Goal: Entertainment & Leisure: Consume media (video, audio)

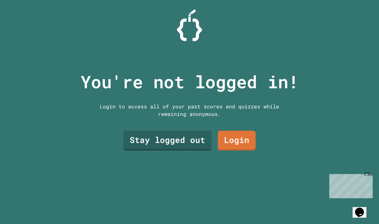
click at [163, 141] on link "Stay logged out" at bounding box center [167, 141] width 88 height 20
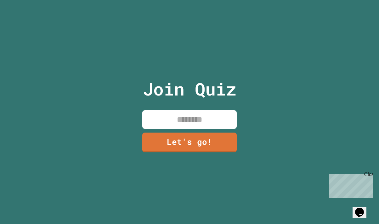
click at [157, 122] on input at bounding box center [189, 119] width 94 height 19
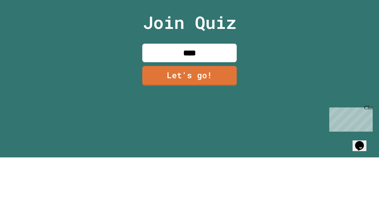
type input "*****"
click at [214, 133] on link "Let's go!" at bounding box center [189, 143] width 94 height 20
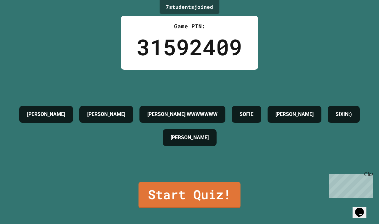
click at [154, 208] on link "Start Quiz!" at bounding box center [189, 195] width 102 height 26
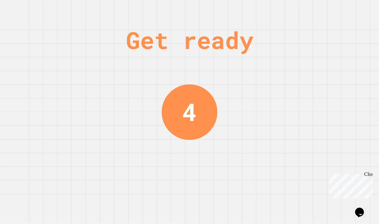
click at [369, 176] on div "Close" at bounding box center [368, 176] width 8 height 8
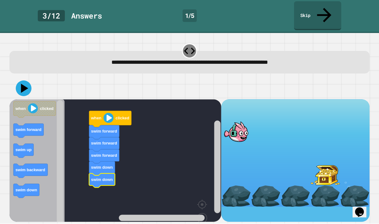
click at [25, 81] on icon at bounding box center [24, 89] width 16 height 16
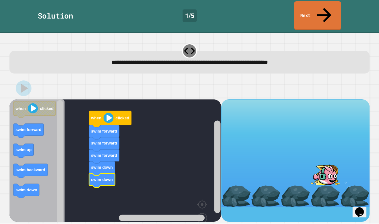
click at [328, 8] on link "Next" at bounding box center [317, 16] width 47 height 29
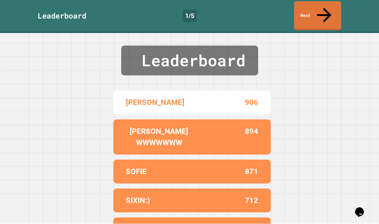
scroll to position [12, 0]
click at [328, 8] on link "Next" at bounding box center [317, 16] width 47 height 29
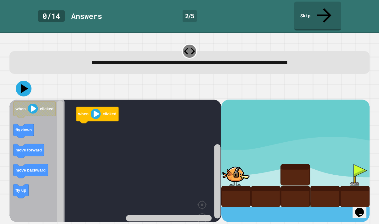
click at [19, 128] on text "fly down" at bounding box center [23, 130] width 16 height 5
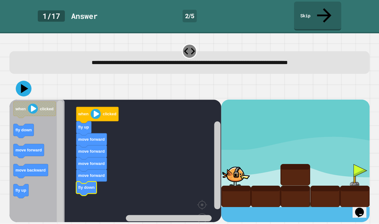
click at [23, 84] on icon at bounding box center [24, 88] width 7 height 9
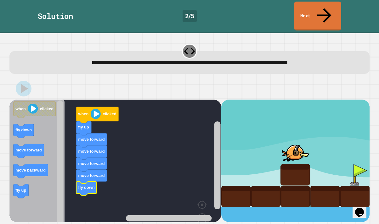
click at [326, 2] on link "Next" at bounding box center [317, 16] width 47 height 29
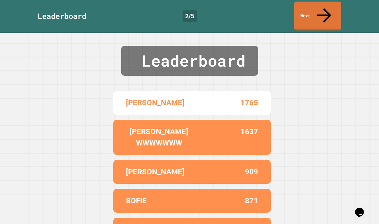
click at [322, 13] on link "Next" at bounding box center [317, 16] width 47 height 29
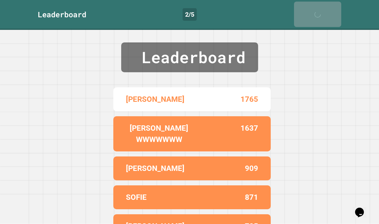
click at [331, 8] on link "Next" at bounding box center [317, 14] width 47 height 25
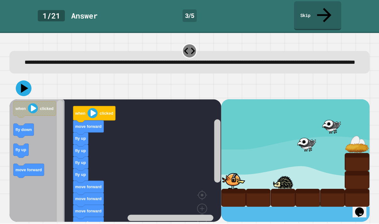
click at [20, 83] on icon at bounding box center [24, 89] width 16 height 16
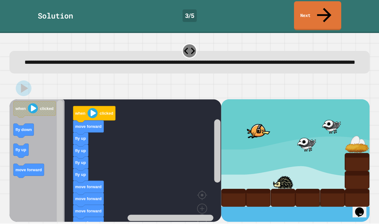
click at [320, 13] on link "Next" at bounding box center [317, 16] width 47 height 29
click at [319, 13] on link "Next" at bounding box center [317, 16] width 47 height 29
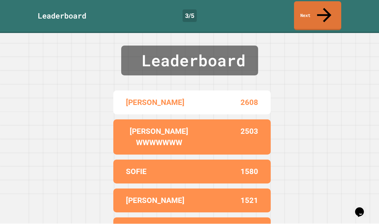
click at [327, 14] on link "Next" at bounding box center [317, 16] width 47 height 29
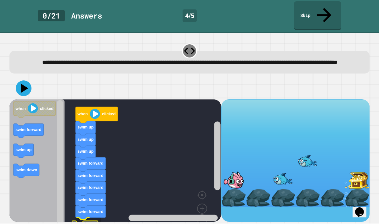
click at [71, 218] on rect "Blockly Workspace" at bounding box center [115, 169] width 212 height 139
click at [84, 112] on text "when" at bounding box center [82, 114] width 11 height 5
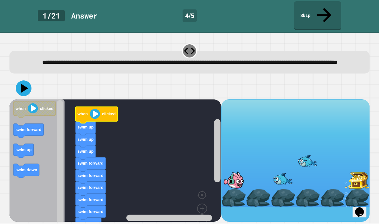
click at [91, 110] on image "Blockly Workspace" at bounding box center [95, 114] width 10 height 10
click at [16, 87] on button at bounding box center [24, 89] width 16 height 16
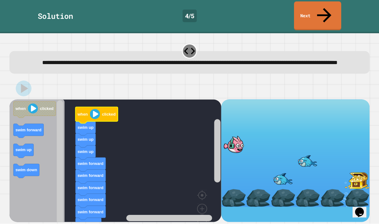
click at [324, 15] on link "Next" at bounding box center [317, 16] width 47 height 29
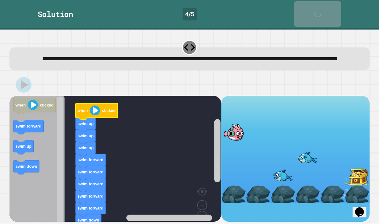
click at [324, 15] on div "Solution 4 / 5 Next" at bounding box center [189, 15] width 379 height 30
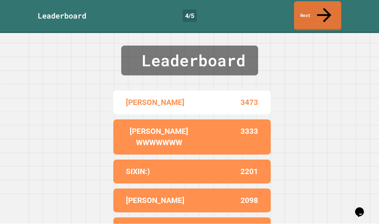
click at [328, 9] on link "Next" at bounding box center [317, 16] width 47 height 29
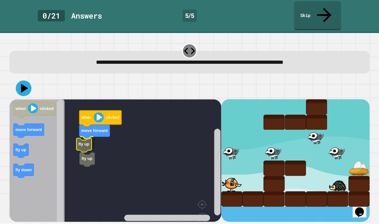
click at [89, 142] on text "fly up" at bounding box center [83, 144] width 11 height 5
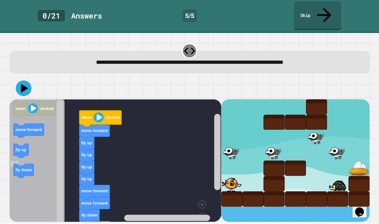
click at [30, 141] on icon "Blockly Workspace" at bounding box center [36, 174] width 55 height 149
click at [25, 81] on icon at bounding box center [24, 89] width 16 height 16
click at [334, 14] on link "Skip" at bounding box center [317, 16] width 47 height 29
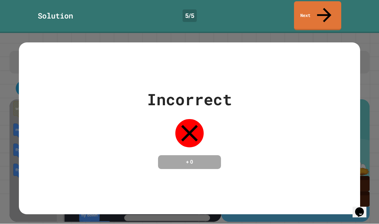
click at [334, 10] on link "Next" at bounding box center [317, 16] width 47 height 29
click at [334, 9] on link "Next" at bounding box center [317, 16] width 47 height 29
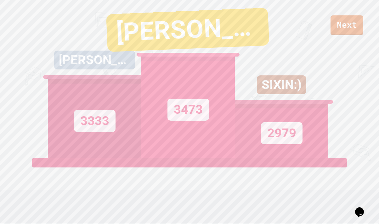
click at [355, 24] on link "Next" at bounding box center [346, 26] width 33 height 20
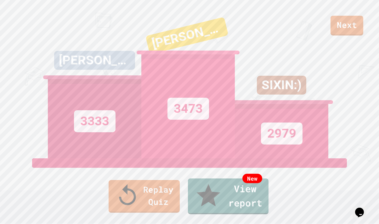
click at [123, 213] on link "Replay Quiz" at bounding box center [143, 196] width 71 height 33
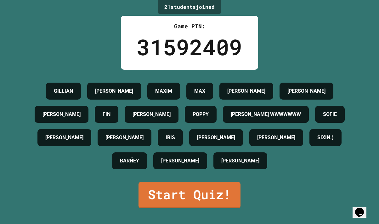
click at [122, 222] on div "21 student s joined Game PIN: 31592409 GILLIAN JOSHUA MAXIM MAX DAANIYA ANDREA …" at bounding box center [189, 112] width 379 height 224
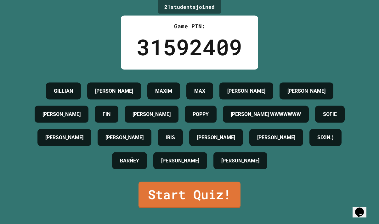
click at [153, 208] on link "Start Quiz!" at bounding box center [189, 195] width 102 height 26
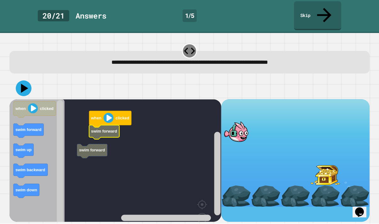
click at [85, 120] on rect "Blockly Workspace" at bounding box center [115, 174] width 212 height 149
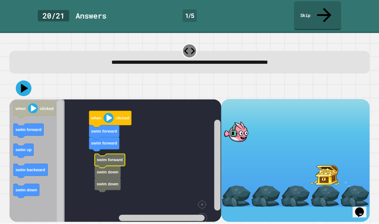
click at [101, 141] on rect "Blockly Workspace" at bounding box center [115, 174] width 212 height 149
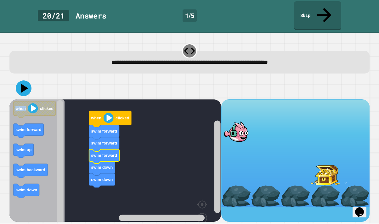
click at [18, 81] on icon at bounding box center [24, 89] width 16 height 16
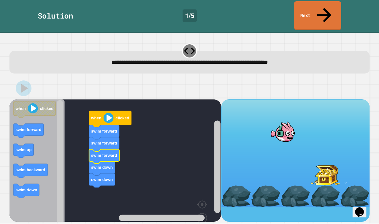
click at [324, 12] on link "Next" at bounding box center [317, 16] width 47 height 29
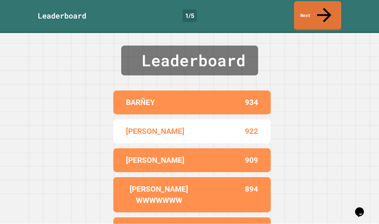
click at [332, 12] on link "Next" at bounding box center [317, 16] width 47 height 29
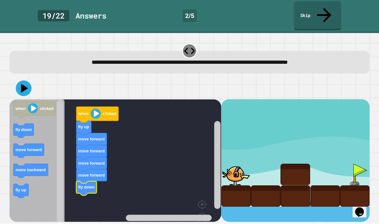
click at [326, 10] on icon at bounding box center [323, 15] width 21 height 21
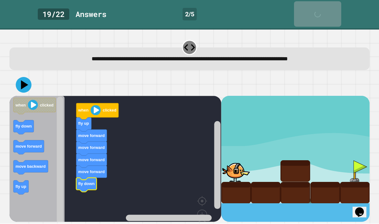
click at [0, 0] on div at bounding box center [0, 0] width 0 height 0
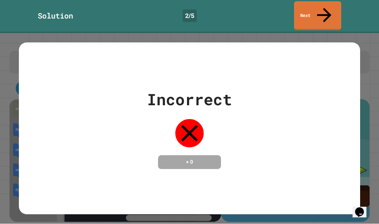
click at [317, 33] on div "Incorrect + 0" at bounding box center [189, 128] width 379 height 191
click at [322, 13] on link "Next" at bounding box center [317, 16] width 47 height 29
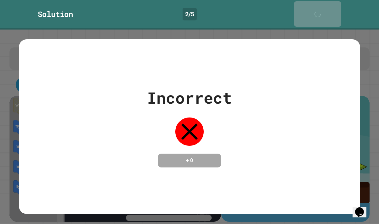
click at [322, 12] on link "Next" at bounding box center [317, 14] width 47 height 25
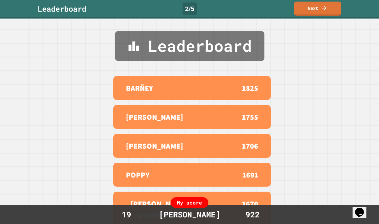
click at [324, 9] on icon at bounding box center [324, 8] width 6 height 6
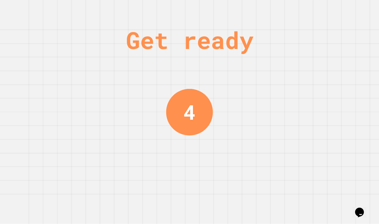
click at [366, 218] on div "Get ready 4" at bounding box center [189, 112] width 379 height 224
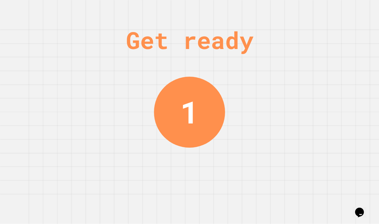
click at [340, 20] on div "Get ready 1" at bounding box center [189, 112] width 379 height 224
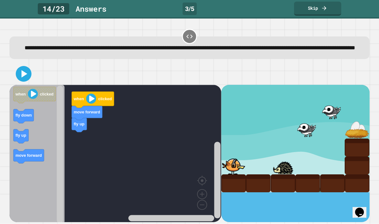
click at [13, 22] on span at bounding box center [13, 22] width 0 height 0
click at [327, 10] on link "Skip" at bounding box center [317, 9] width 47 height 14
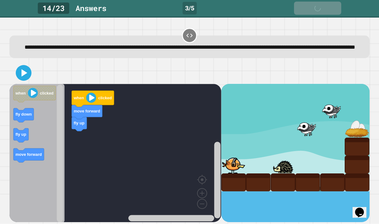
click at [329, 4] on link "Skip" at bounding box center [317, 8] width 47 height 13
click at [330, 8] on link "Skip" at bounding box center [317, 8] width 47 height 13
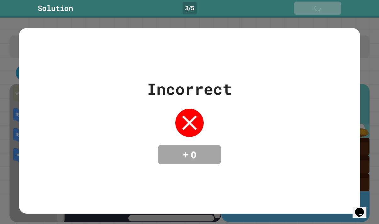
click at [329, 10] on link "Next" at bounding box center [317, 8] width 47 height 13
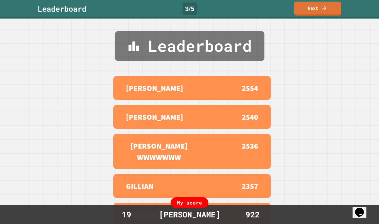
click at [341, 9] on div "Leaderboard 3 / 5 Next" at bounding box center [189, 9] width 379 height 14
click at [334, 11] on link "Next" at bounding box center [317, 9] width 47 height 14
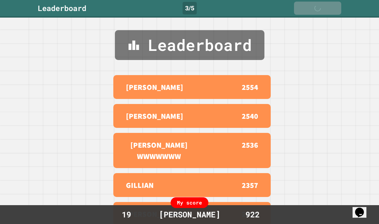
click at [329, 12] on link "Next" at bounding box center [317, 8] width 47 height 13
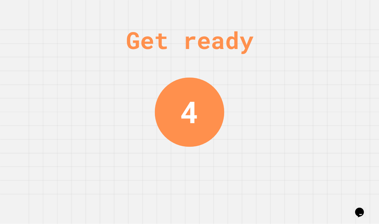
click at [335, 10] on div "Get ready 4" at bounding box center [189, 112] width 379 height 224
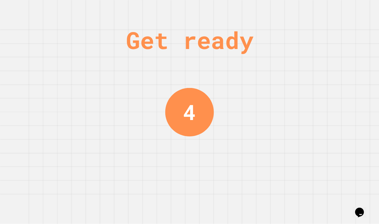
click at [332, 12] on div "Get ready 4" at bounding box center [189, 112] width 379 height 224
click at [334, 10] on div "Get ready 3" at bounding box center [189, 112] width 379 height 224
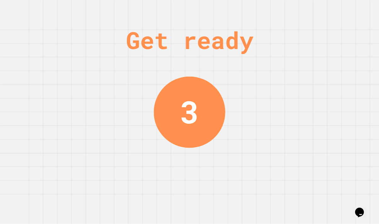
click at [335, 8] on div "Get ready 3" at bounding box center [189, 112] width 379 height 224
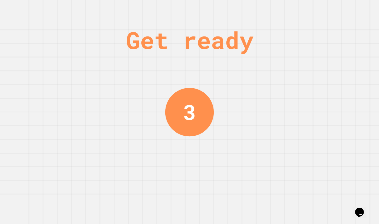
click at [332, 9] on div "Get ready 3" at bounding box center [189, 112] width 379 height 224
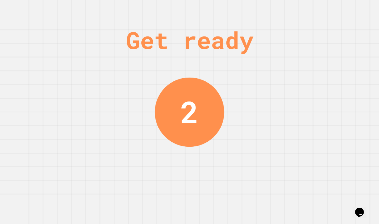
click at [333, 10] on div "Get ready 2" at bounding box center [189, 112] width 379 height 224
click at [333, 9] on div "Get ready 2" at bounding box center [189, 112] width 379 height 224
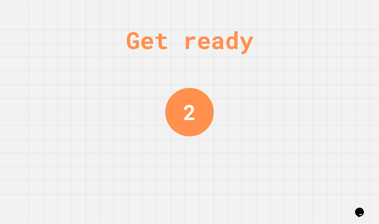
click at [337, 10] on div "Get ready 2" at bounding box center [189, 112] width 379 height 224
click at [342, 8] on div "Get ready 1" at bounding box center [189, 112] width 379 height 224
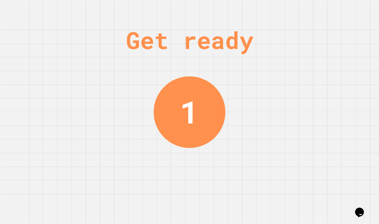
click at [342, 9] on div "Get ready 1" at bounding box center [189, 112] width 379 height 224
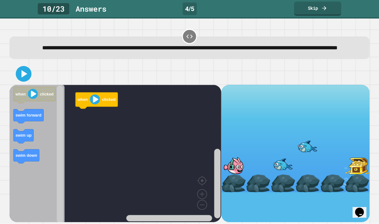
click at [338, 18] on div "10 / 23 Answer s 4 / 5 Skip" at bounding box center [189, 9] width 379 height 19
click at [338, 9] on link "Skip" at bounding box center [317, 9] width 47 height 14
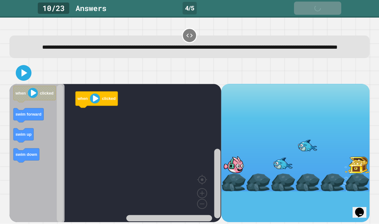
click at [330, 8] on link "Skip" at bounding box center [317, 8] width 47 height 13
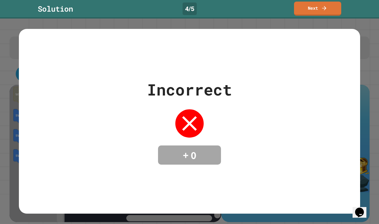
click at [334, 15] on link "Next" at bounding box center [317, 9] width 47 height 14
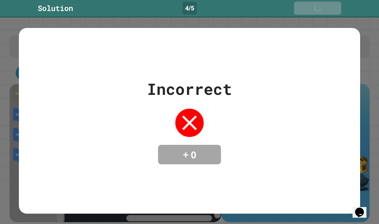
click at [334, 12] on link "Next" at bounding box center [317, 8] width 47 height 13
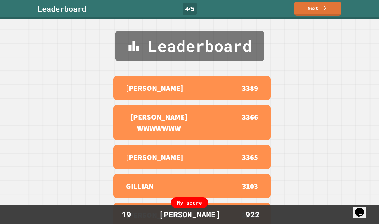
click at [334, 9] on link "Next" at bounding box center [317, 9] width 47 height 14
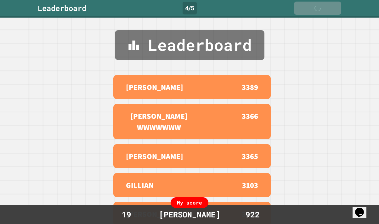
click at [334, 9] on link "Next" at bounding box center [317, 8] width 47 height 13
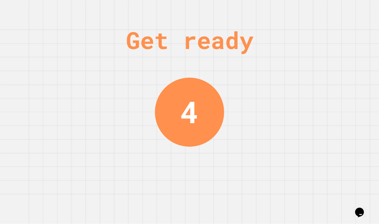
click at [336, 9] on div "Get ready 4" at bounding box center [189, 112] width 379 height 224
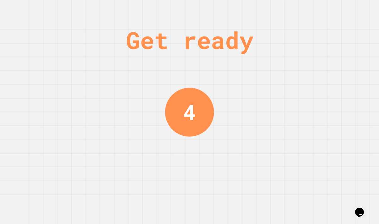
click at [335, 10] on div "Get ready 4" at bounding box center [189, 112] width 379 height 224
click at [330, 13] on div "Get ready 3" at bounding box center [189, 112] width 379 height 224
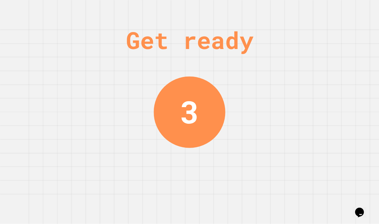
click at [332, 11] on div "Get ready 3" at bounding box center [189, 112] width 379 height 224
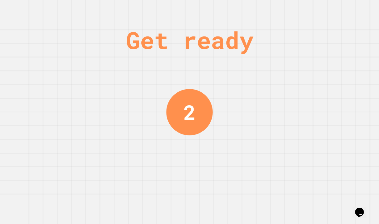
click at [334, 14] on div "Get ready 2" at bounding box center [189, 112] width 379 height 224
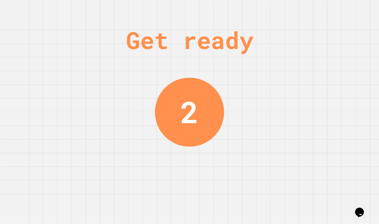
click at [335, 15] on div "Get ready 2" at bounding box center [189, 112] width 379 height 224
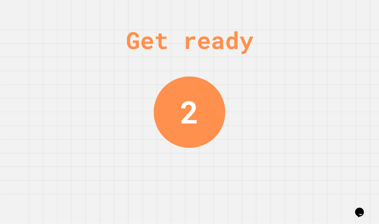
click at [335, 15] on div "Get ready 2" at bounding box center [189, 112] width 379 height 224
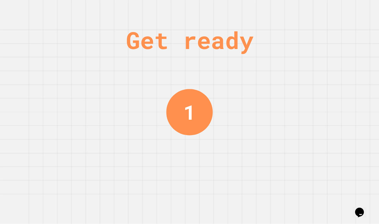
click at [334, 17] on div "Get ready 1" at bounding box center [189, 112] width 379 height 224
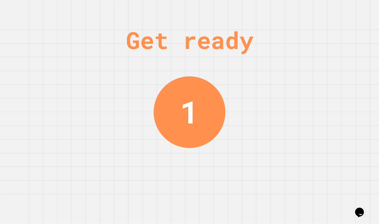
click at [330, 18] on div "Get ready 1" at bounding box center [189, 112] width 379 height 224
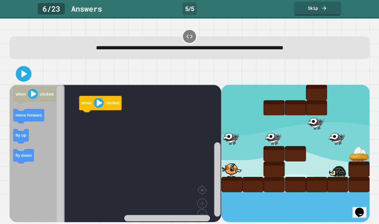
click at [329, 14] on link "Skip" at bounding box center [317, 9] width 47 height 14
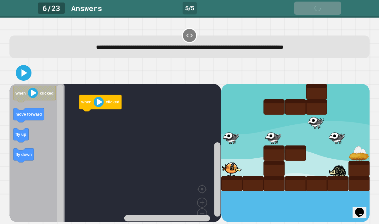
click at [329, 14] on link "Skip" at bounding box center [317, 8] width 47 height 13
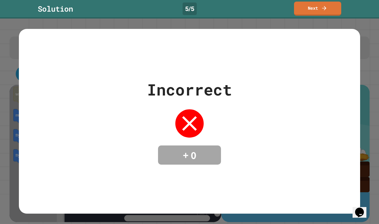
click at [331, 13] on link "Next" at bounding box center [317, 9] width 47 height 14
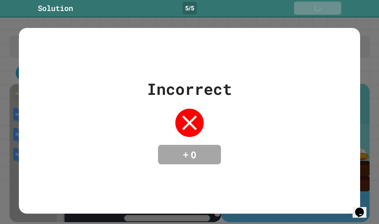
click at [333, 10] on link "Next" at bounding box center [317, 8] width 47 height 13
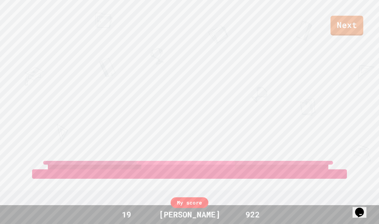
click at [346, 20] on link "Next" at bounding box center [346, 26] width 33 height 20
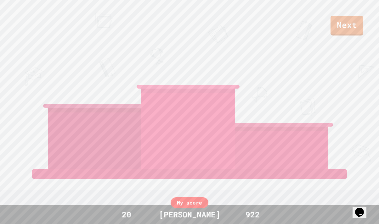
click at [347, 18] on link "Next" at bounding box center [346, 26] width 33 height 20
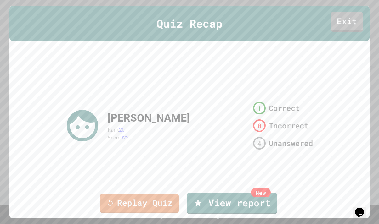
click at [346, 28] on link "Exit" at bounding box center [346, 22] width 33 height 20
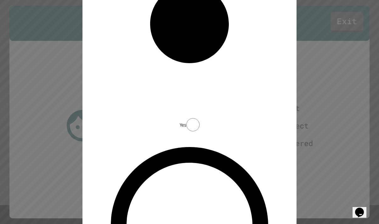
click at [289, 51] on div "Survey! Did you run into any issues or glitches when doing the quiz? Yes No Sub…" at bounding box center [189, 111] width 214 height 903
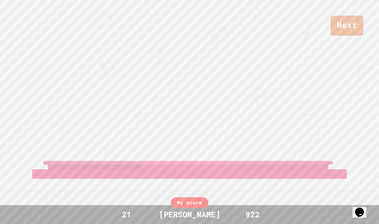
click at [343, 23] on link "Next" at bounding box center [346, 26] width 33 height 20
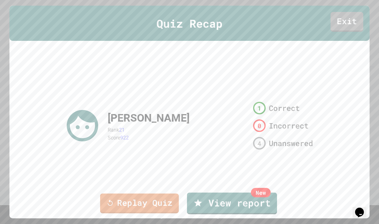
click at [124, 202] on link "Replay Quiz" at bounding box center [139, 204] width 79 height 20
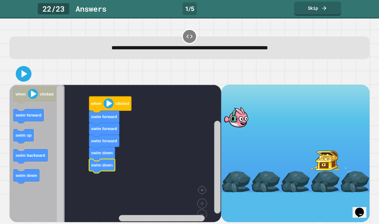
click at [31, 77] on button at bounding box center [24, 74] width 16 height 16
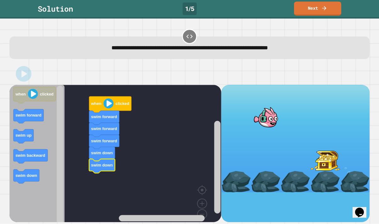
click at [322, 9] on icon at bounding box center [324, 8] width 6 height 6
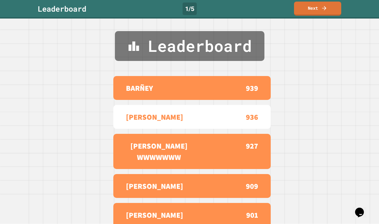
click at [330, 15] on link "Next" at bounding box center [317, 9] width 47 height 14
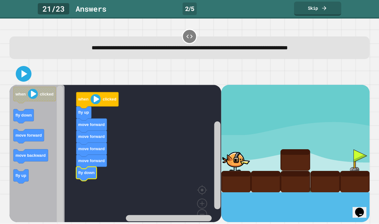
click at [25, 70] on icon at bounding box center [23, 74] width 13 height 13
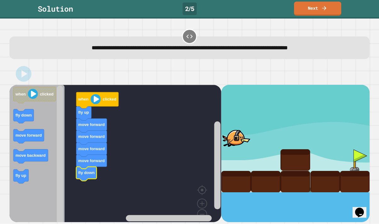
click at [330, 8] on link "Next" at bounding box center [317, 9] width 47 height 14
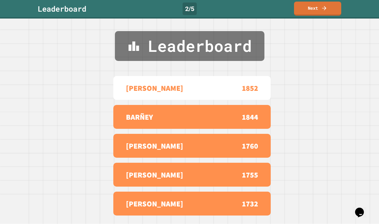
click at [330, 8] on link "Next" at bounding box center [317, 9] width 47 height 14
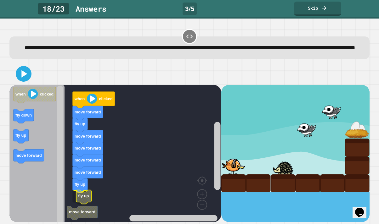
click at [66, 201] on rect "Blockly Workspace" at bounding box center [115, 154] width 212 height 139
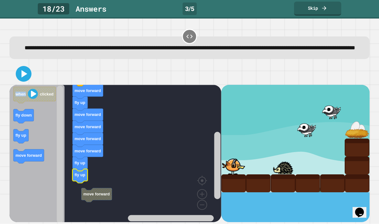
click at [217, 162] on rect "Blockly Workspace" at bounding box center [217, 165] width 6 height 67
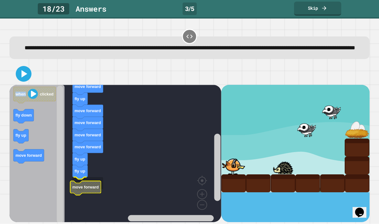
click at [94, 203] on rect "Blockly Workspace" at bounding box center [115, 154] width 212 height 139
click at [20, 80] on icon at bounding box center [23, 74] width 13 height 13
